Goal: Navigation & Orientation: Find specific page/section

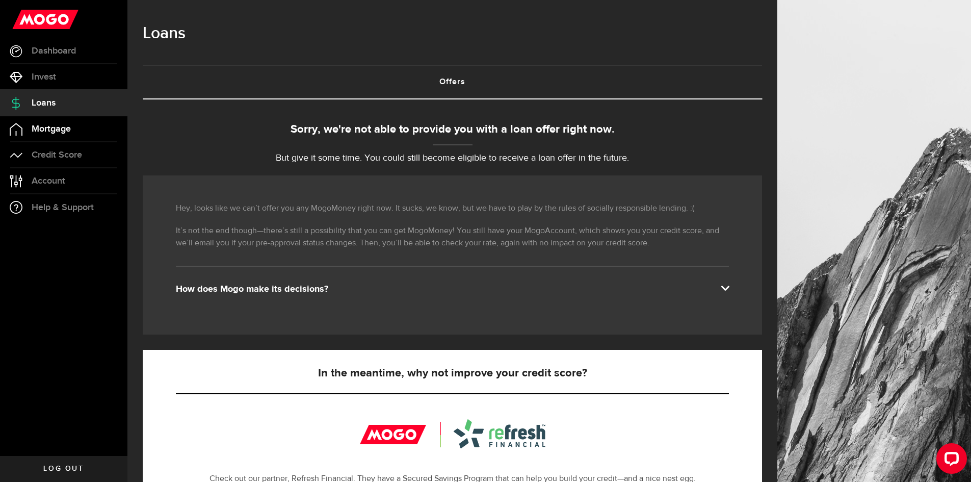
click at [56, 131] on span "Mortgage" at bounding box center [51, 128] width 39 height 9
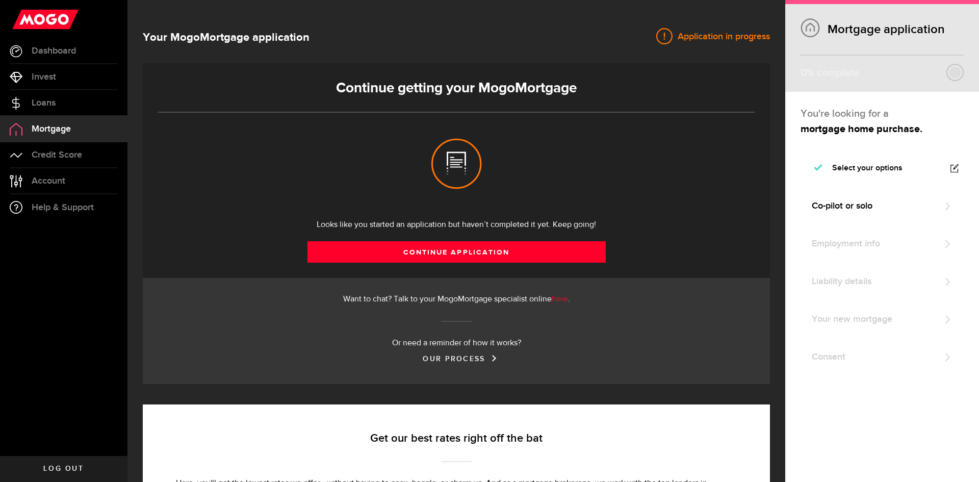
select select "3knYdhfXw4iYoq2m0WGQES"
click at [47, 107] on span "Loans" at bounding box center [44, 102] width 24 height 9
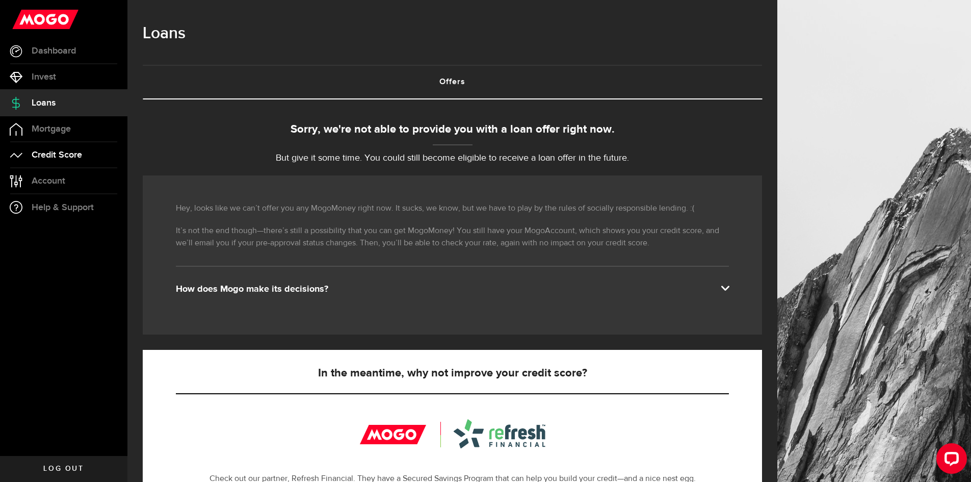
click at [60, 154] on span "Credit Score" at bounding box center [57, 154] width 50 height 9
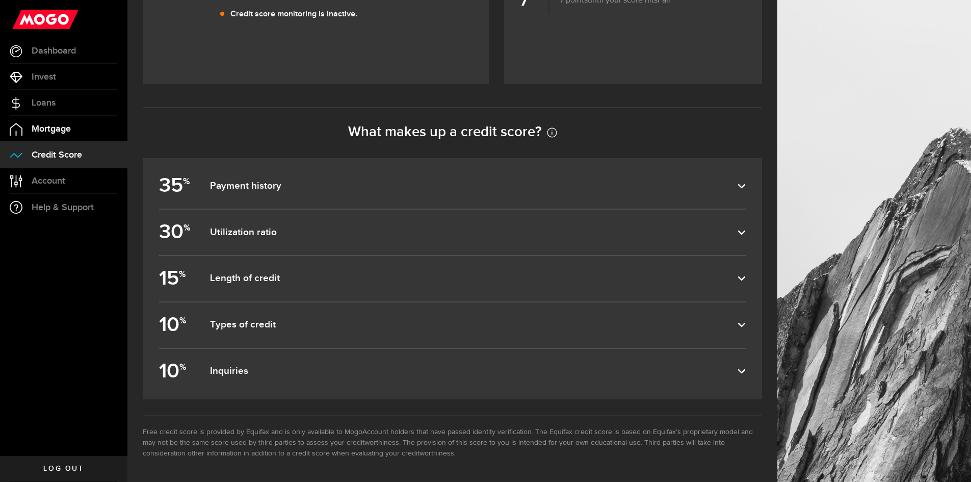
scroll to position [425, 0]
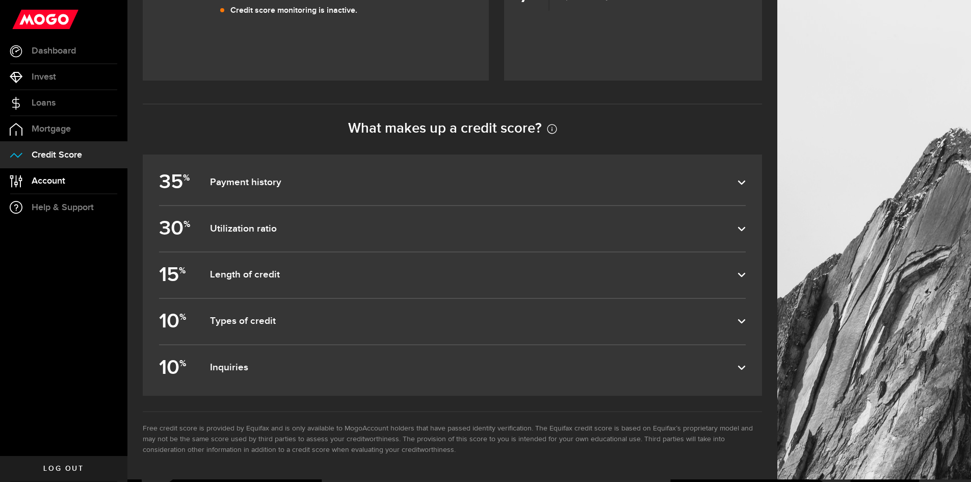
click at [55, 181] on span "Account" at bounding box center [49, 180] width 34 height 9
